Goal: Check status: Check status

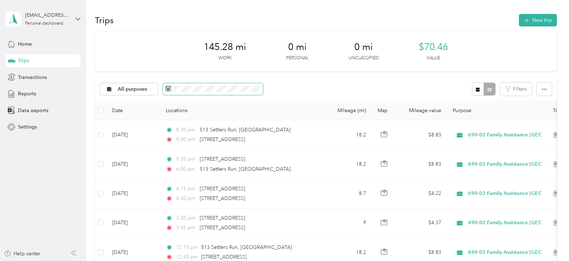
click at [251, 85] on span at bounding box center [213, 89] width 100 height 12
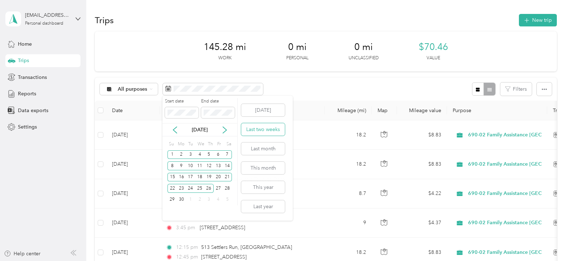
click at [274, 133] on button "Last two weeks" at bounding box center [263, 129] width 44 height 13
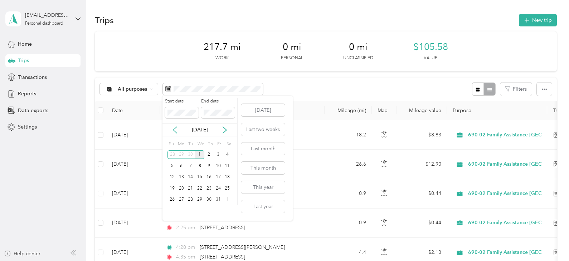
click at [174, 129] on icon at bounding box center [175, 130] width 4 height 6
click at [172, 187] on div "21" at bounding box center [171, 188] width 9 height 9
click at [192, 199] on div "30" at bounding box center [190, 200] width 9 height 9
